Goal: Task Accomplishment & Management: Manage account settings

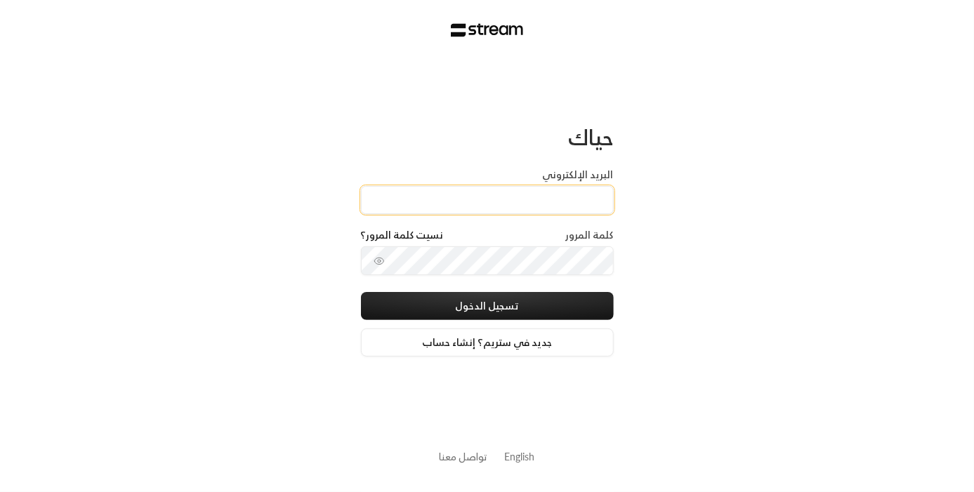
type input "[EMAIL_ADDRESS][DOMAIN_NAME]"
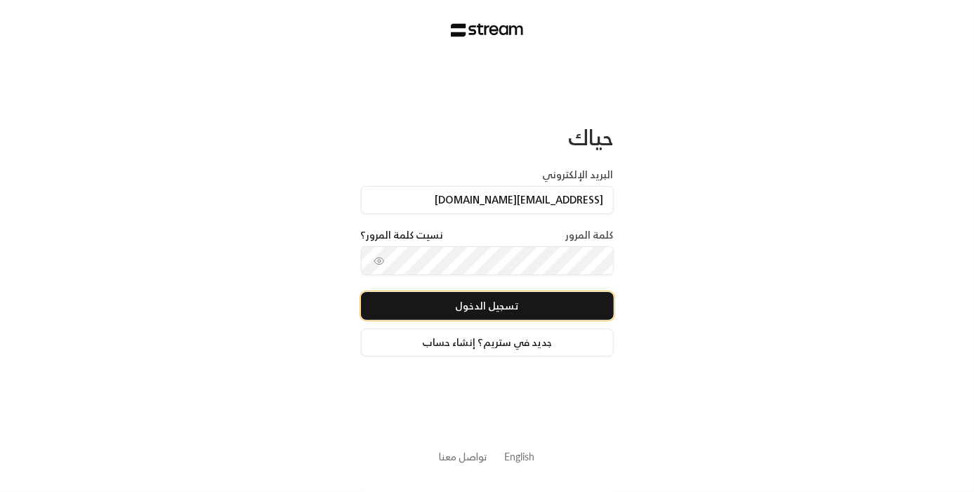
click at [500, 312] on button "تسجيل الدخول" at bounding box center [487, 306] width 253 height 28
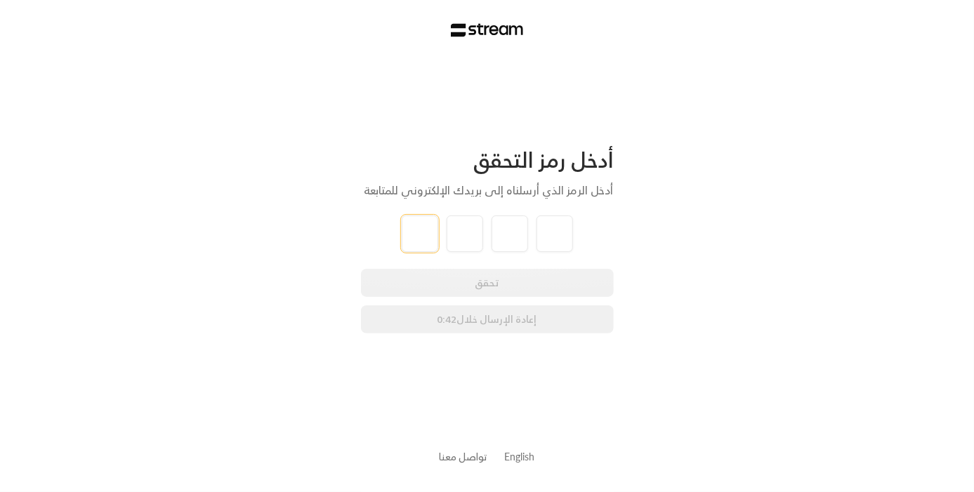
paste input "1"
type input "1"
type input "6"
type input "4"
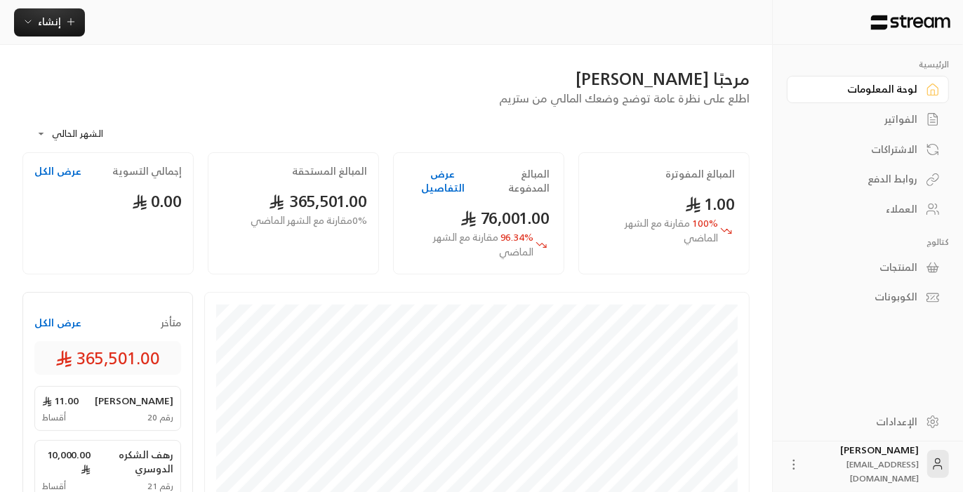
click at [917, 211] on div "العملاء" at bounding box center [860, 209] width 113 height 14
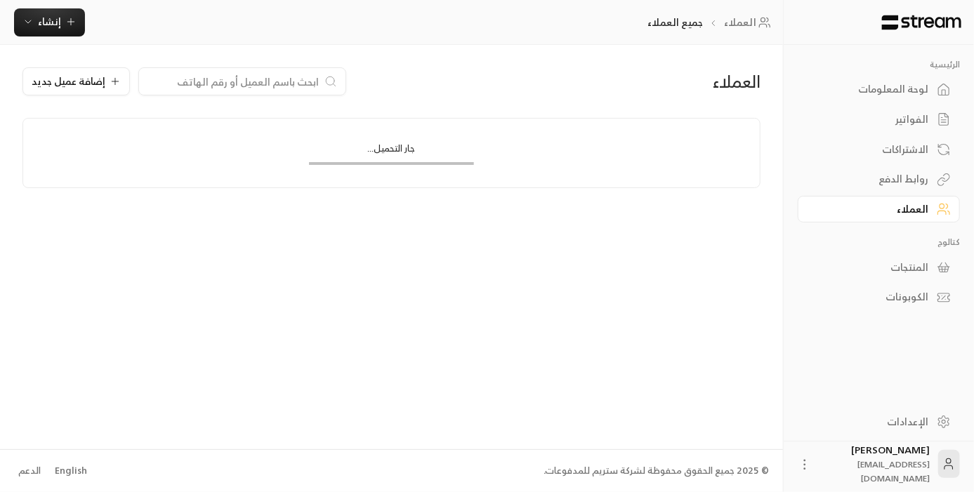
click at [248, 79] on input at bounding box center [232, 81] width 171 height 15
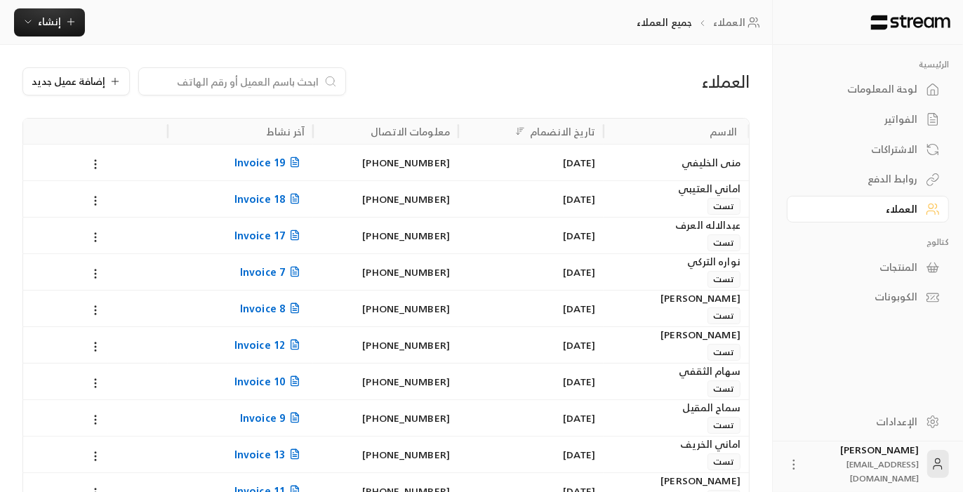
paste input "[PERSON_NAME]"
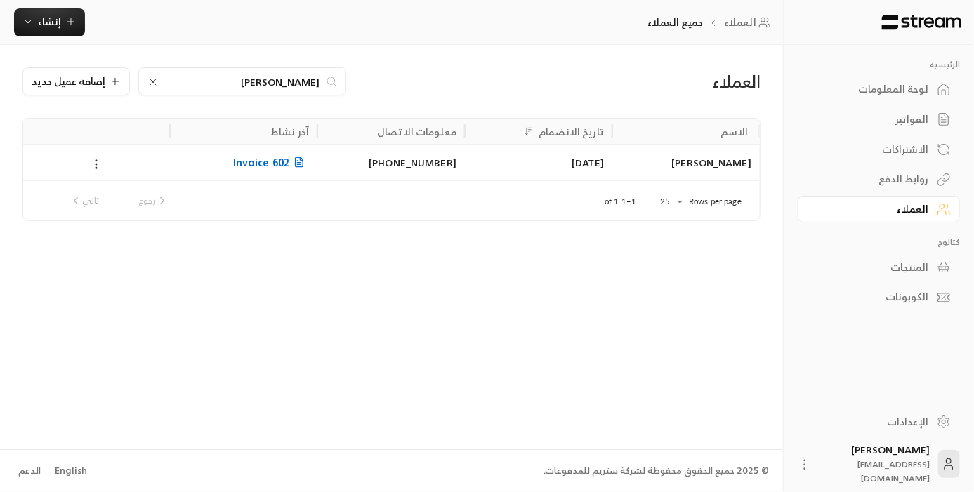
type input "[PERSON_NAME]"
click at [265, 164] on span "Invoice 602" at bounding box center [271, 163] width 76 height 18
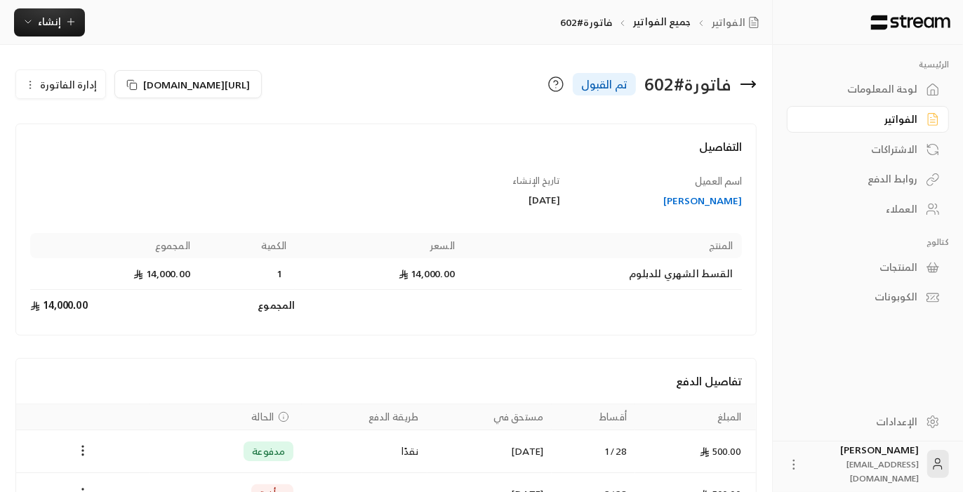
click at [32, 82] on icon "button" at bounding box center [30, 84] width 11 height 11
click at [93, 128] on span "إلغاء" at bounding box center [97, 124] width 18 height 11
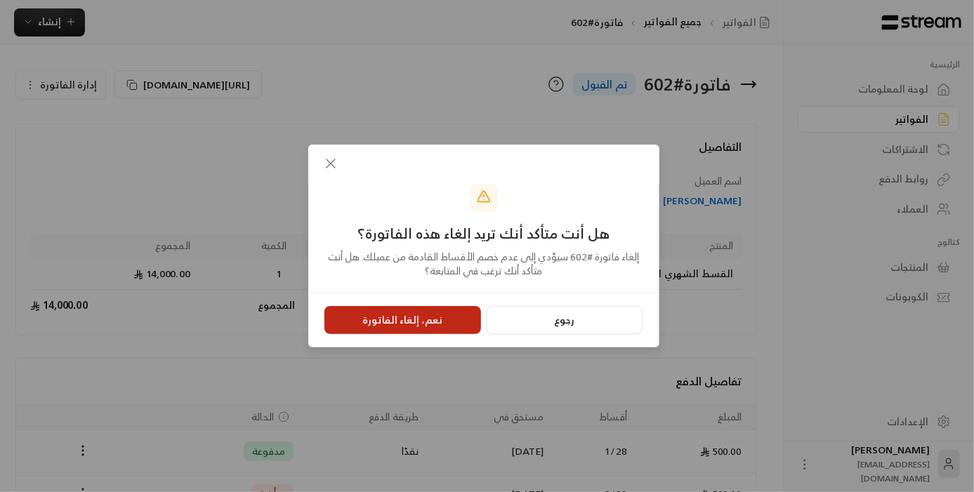
click at [418, 323] on button "نعم، إلغاء الفاتورة" at bounding box center [402, 320] width 157 height 28
